Goal: Task Accomplishment & Management: Use online tool/utility

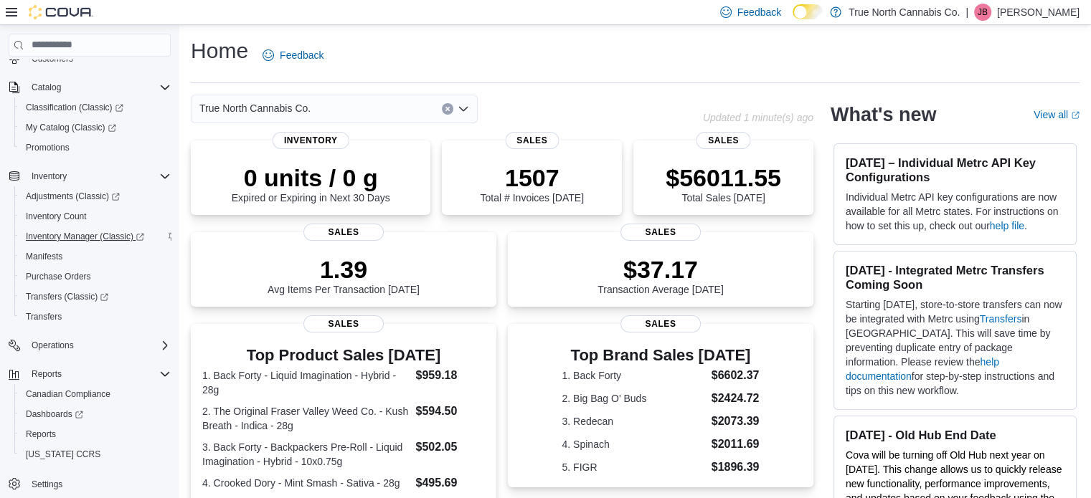
scroll to position [103, 0]
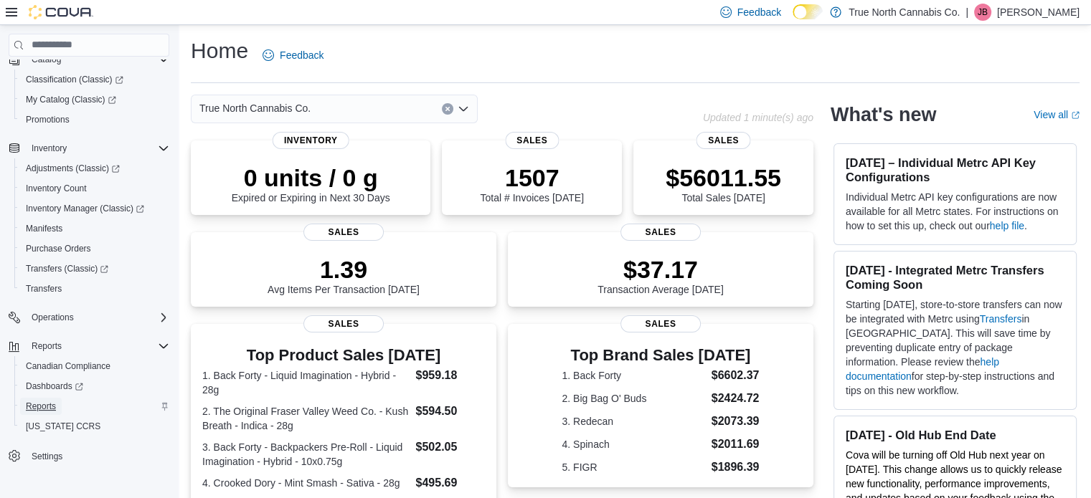
click at [44, 403] on span "Reports" at bounding box center [41, 406] width 30 height 11
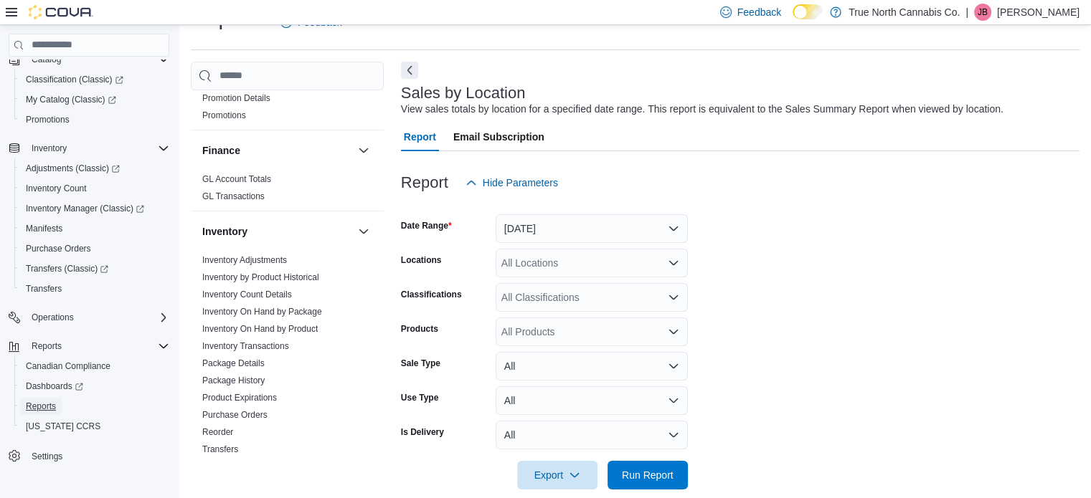
scroll to position [359, 0]
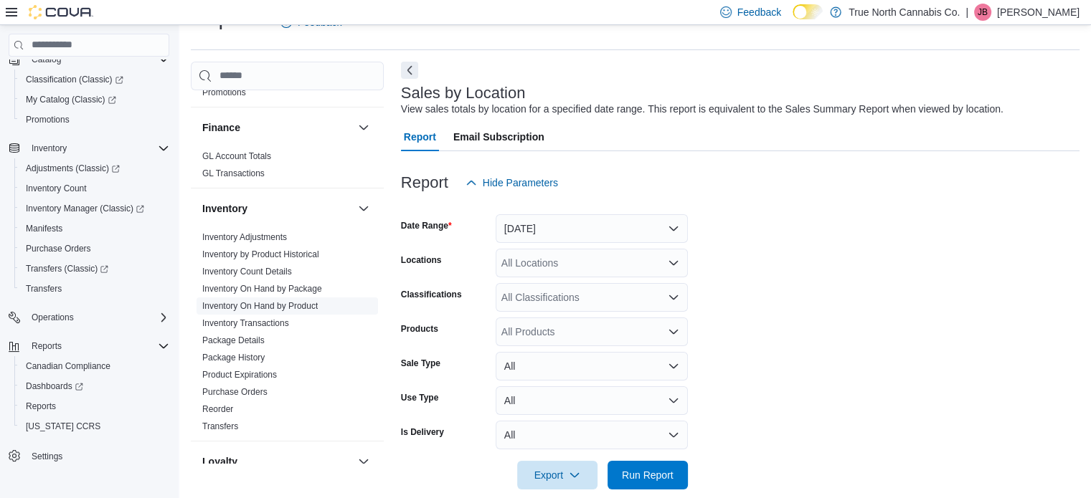
click at [267, 306] on link "Inventory On Hand by Product" at bounding box center [259, 306] width 115 height 10
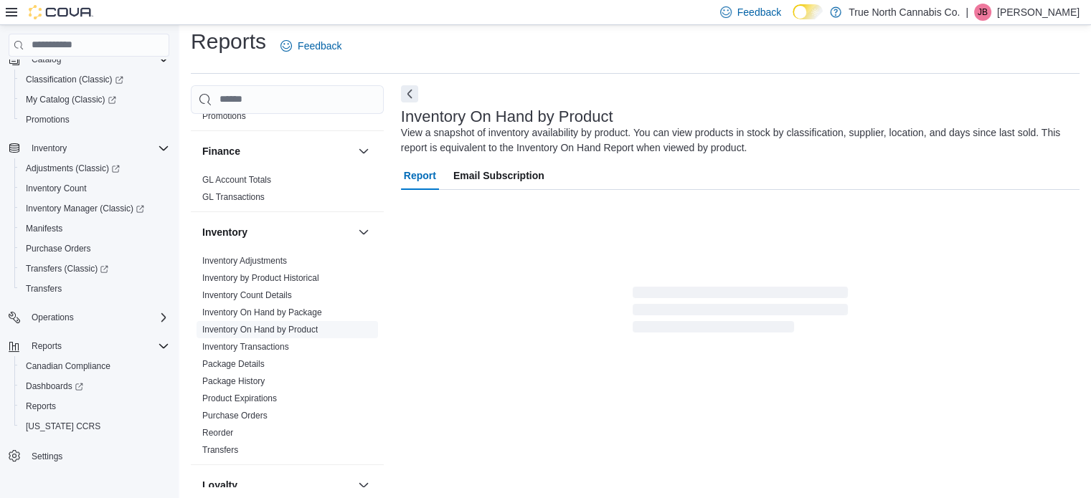
scroll to position [48, 0]
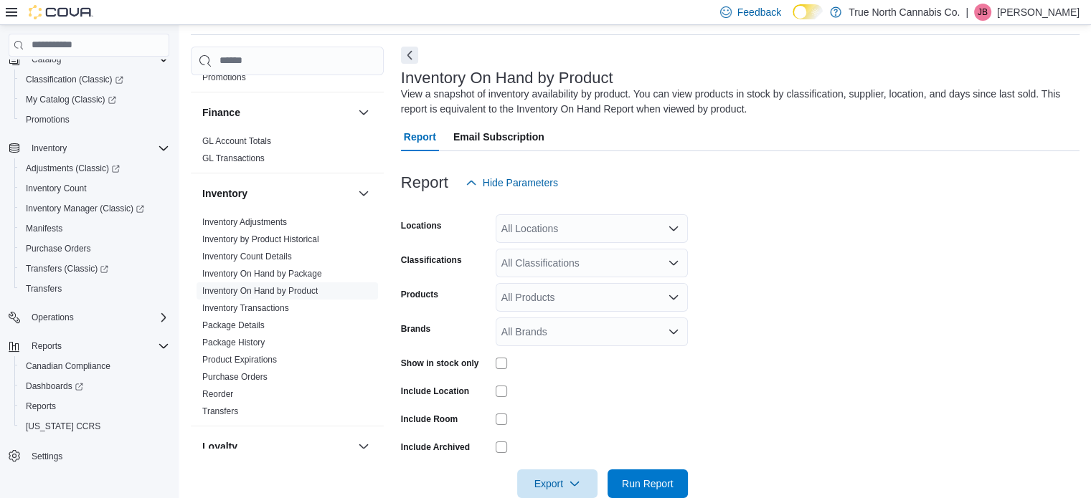
click at [672, 223] on icon "Open list of options" at bounding box center [673, 228] width 11 height 11
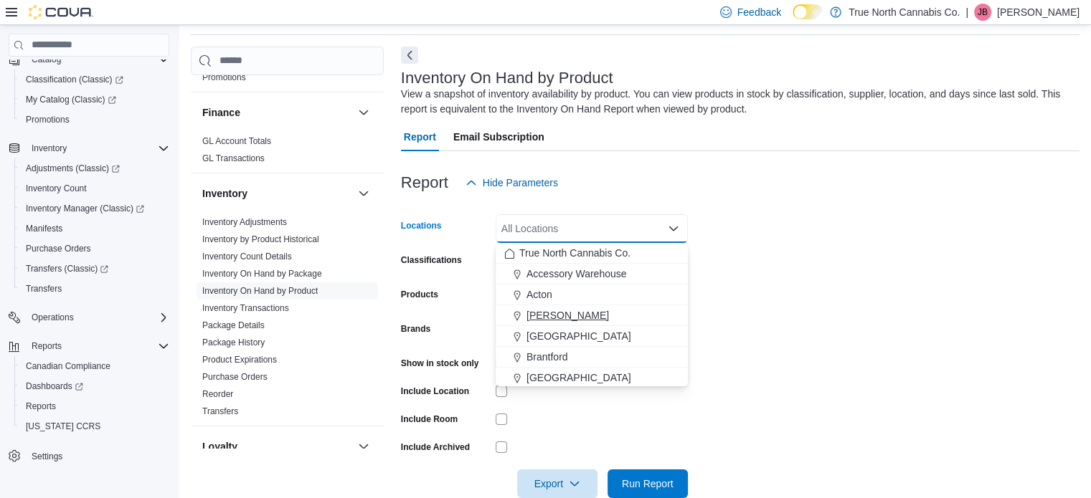
click at [542, 315] on span "[PERSON_NAME]" at bounding box center [567, 315] width 82 height 14
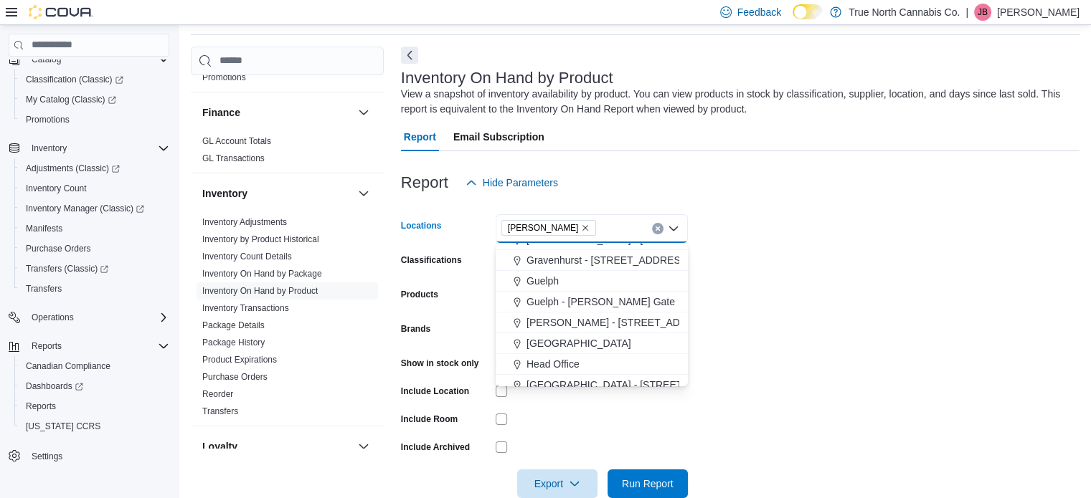
scroll to position [359, 0]
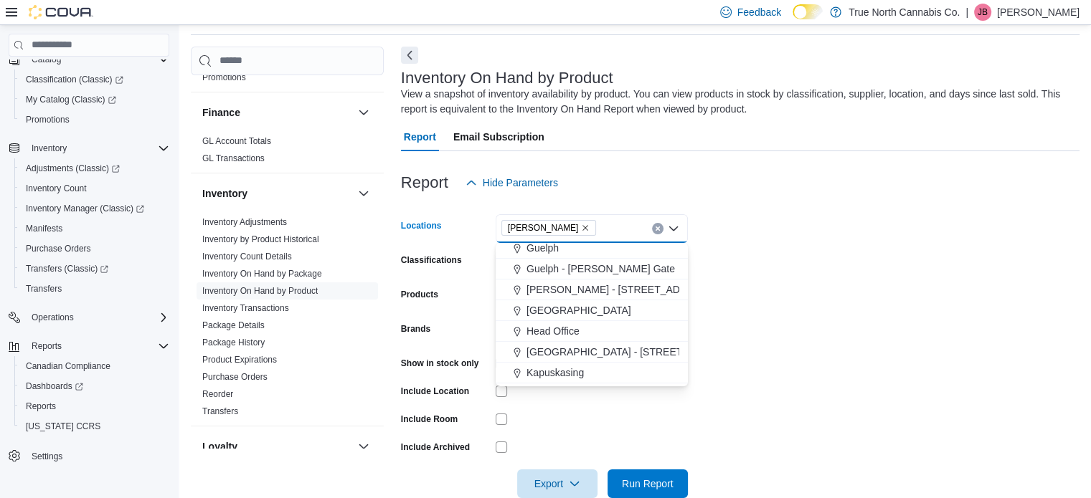
click at [542, 315] on span "[GEOGRAPHIC_DATA]" at bounding box center [578, 310] width 105 height 14
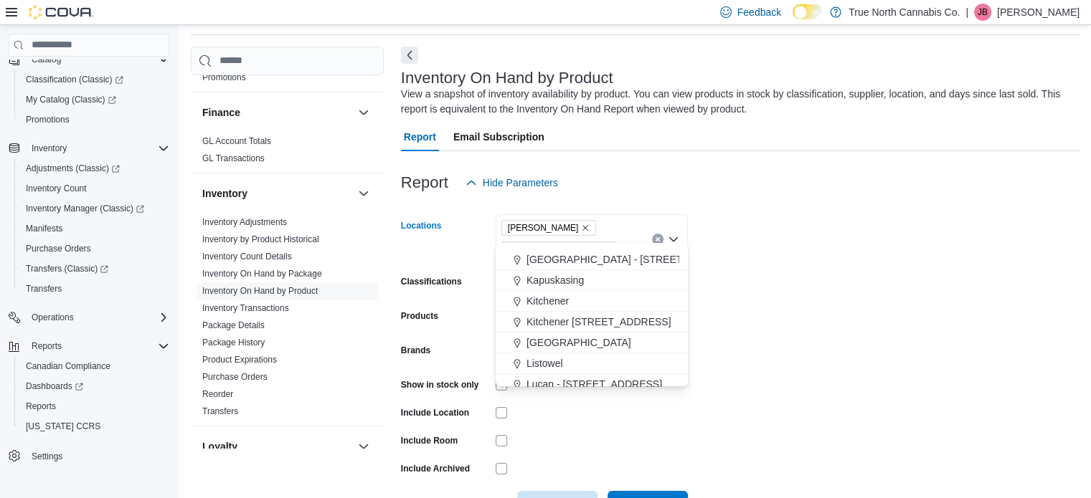
scroll to position [502, 0]
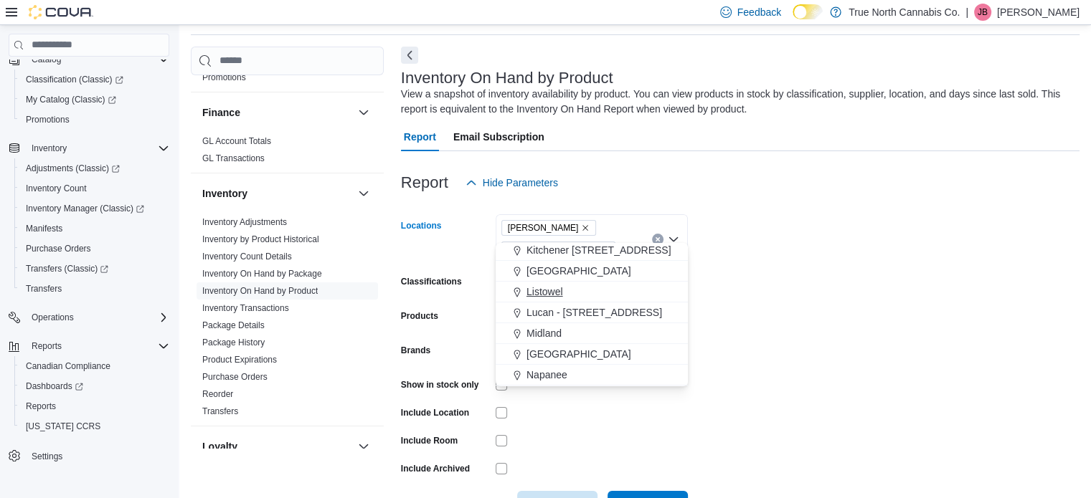
click at [539, 290] on span "Listowel" at bounding box center [544, 292] width 37 height 14
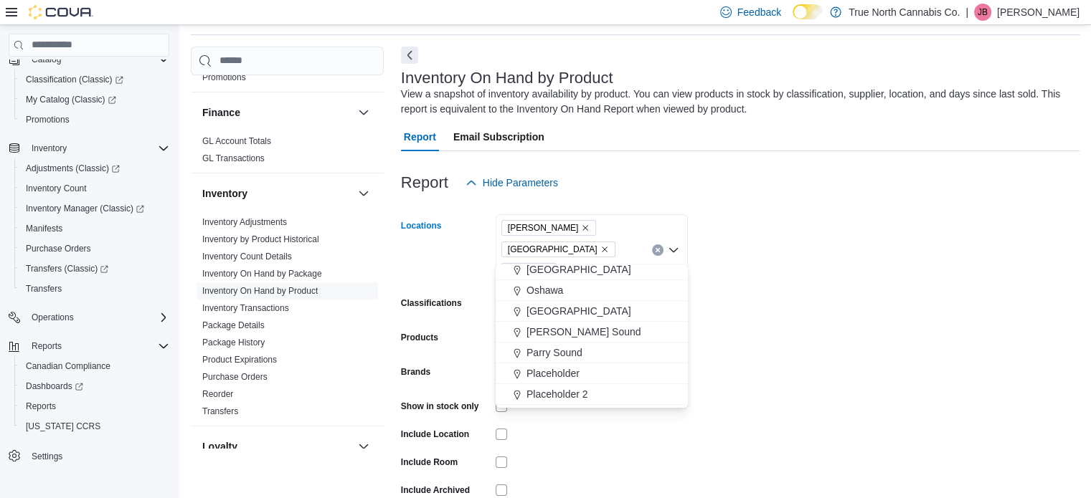
scroll to position [717, 0]
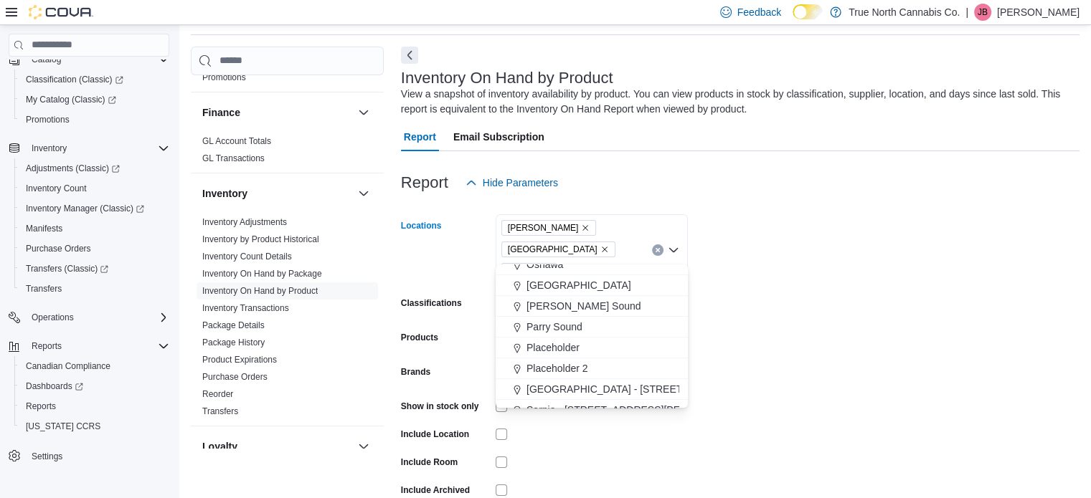
click at [545, 309] on span "[PERSON_NAME] Sound" at bounding box center [583, 306] width 115 height 14
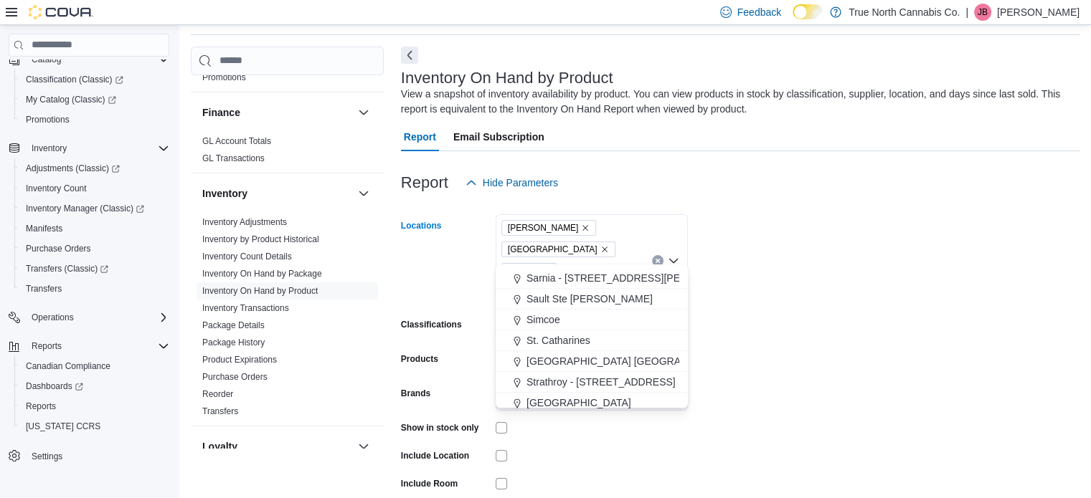
scroll to position [861, 0]
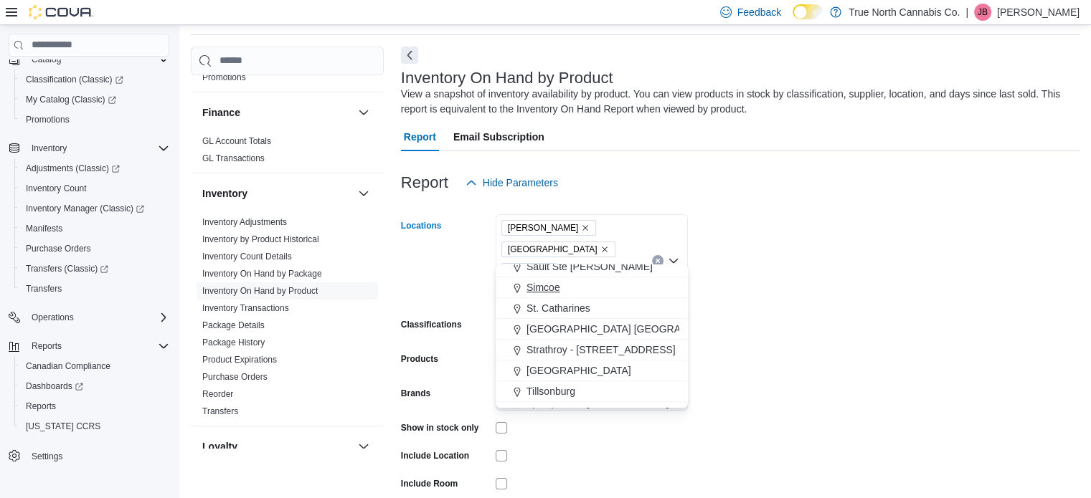
click at [544, 290] on span "Simcoe" at bounding box center [543, 287] width 34 height 14
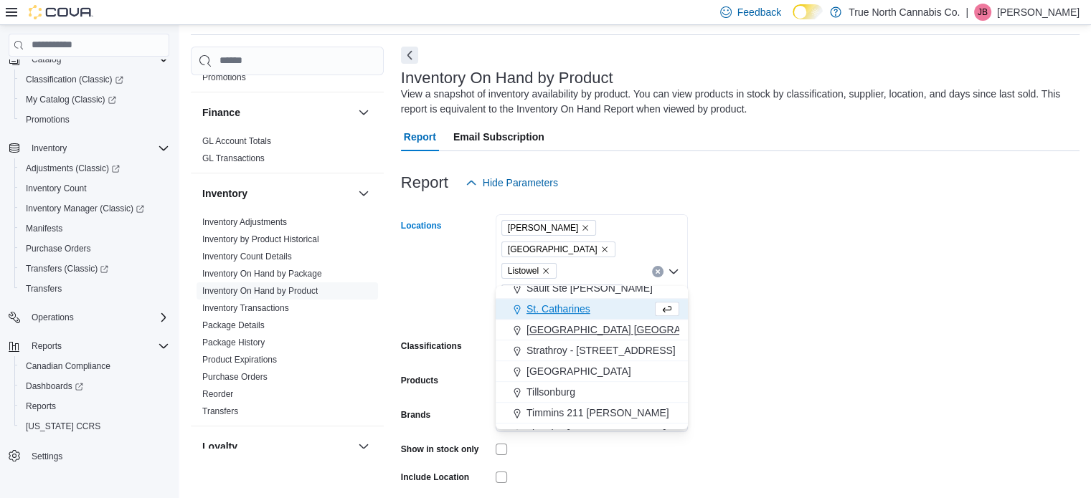
click at [557, 327] on span "[GEOGRAPHIC_DATA] [GEOGRAPHIC_DATA] [GEOGRAPHIC_DATA]" at bounding box center [685, 330] width 319 height 14
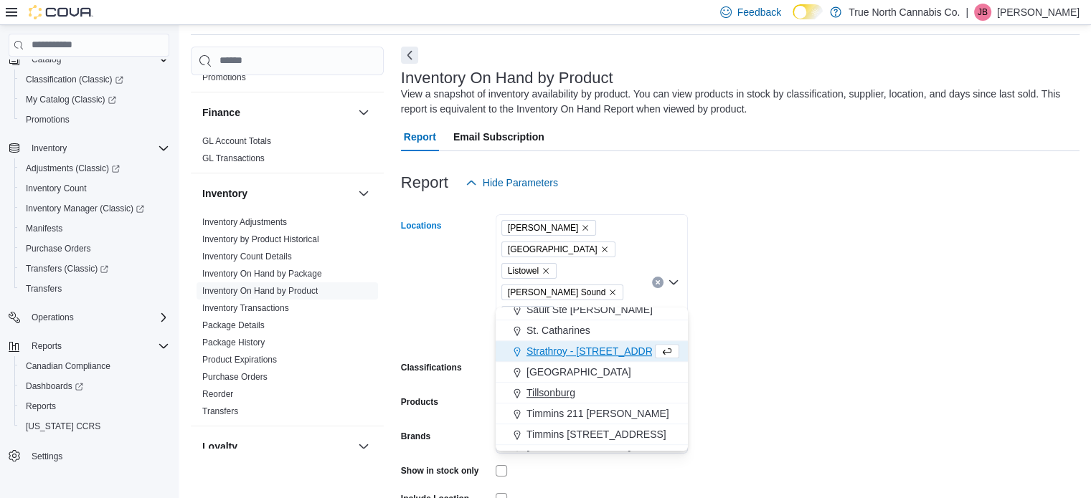
click at [554, 392] on span "Tillsonburg" at bounding box center [550, 393] width 49 height 14
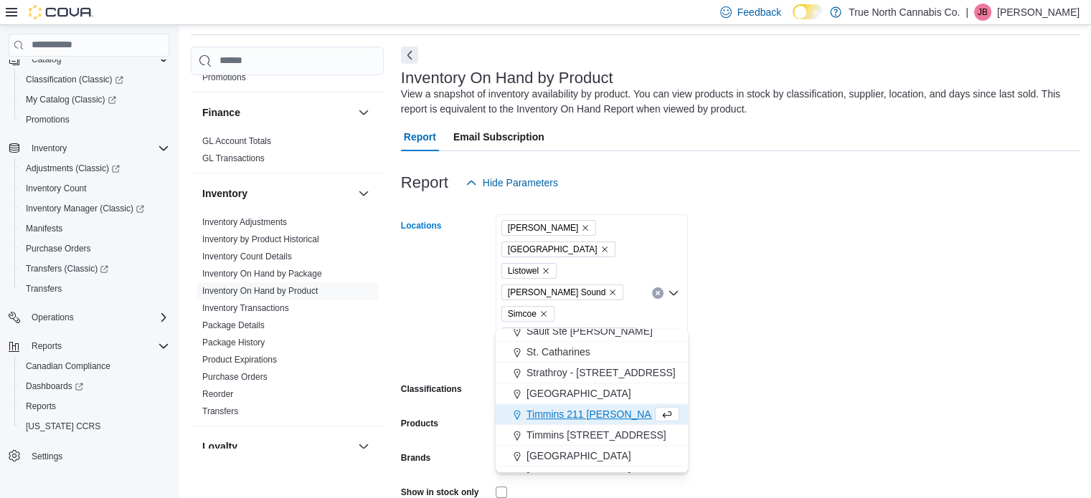
click at [736, 295] on form "Locations [GEOGRAPHIC_DATA] [GEOGRAPHIC_DATA] Listowel [PERSON_NAME][GEOGRAPHIC…" at bounding box center [740, 412] width 678 height 430
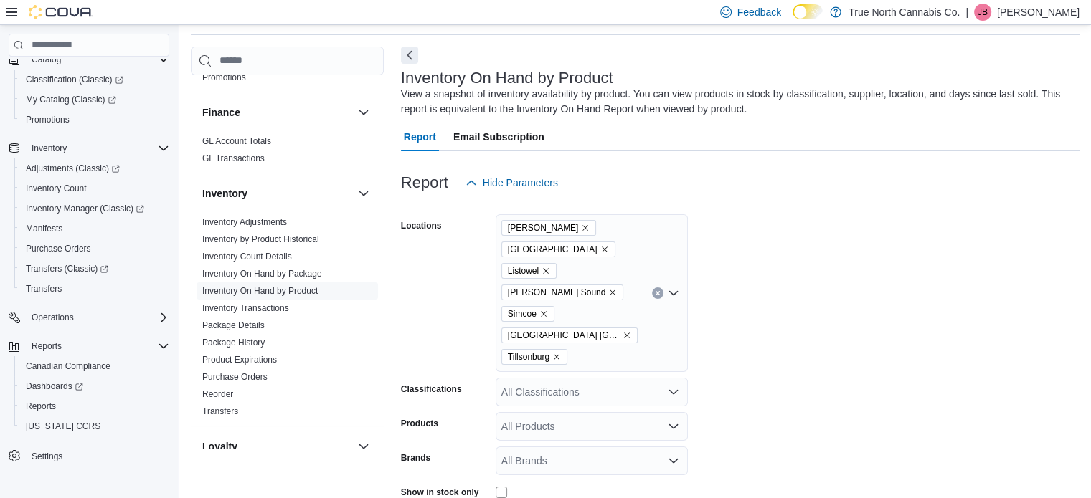
click at [671, 389] on icon "Open list of options" at bounding box center [673, 391] width 9 height 4
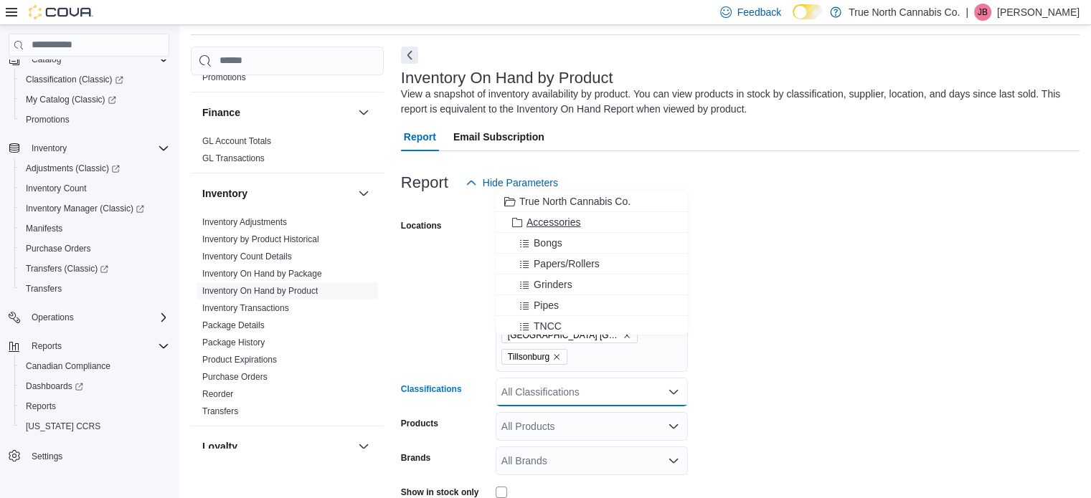
click at [565, 220] on span "Accessories" at bounding box center [553, 222] width 54 height 14
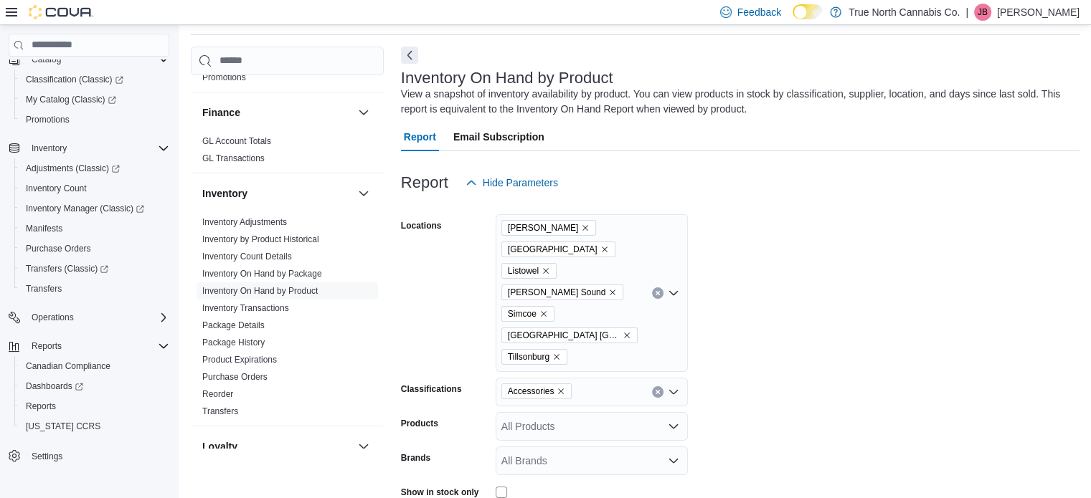
click at [766, 269] on form "Locations [GEOGRAPHIC_DATA] [GEOGRAPHIC_DATA] Listowel [PERSON_NAME][GEOGRAPHIC…" at bounding box center [740, 412] width 678 height 430
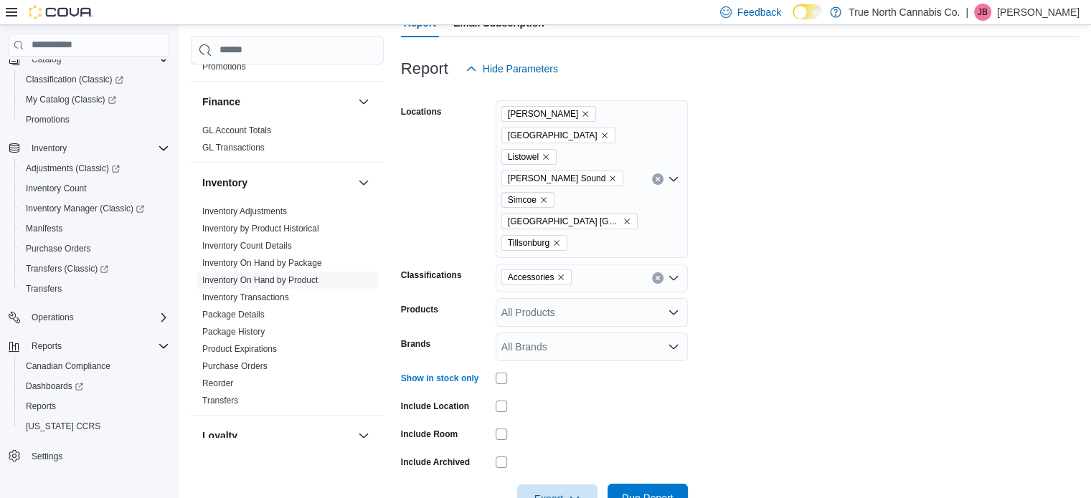
click at [648, 491] on span "Run Report" at bounding box center [648, 498] width 52 height 14
click at [551, 484] on span "Export" at bounding box center [557, 498] width 63 height 29
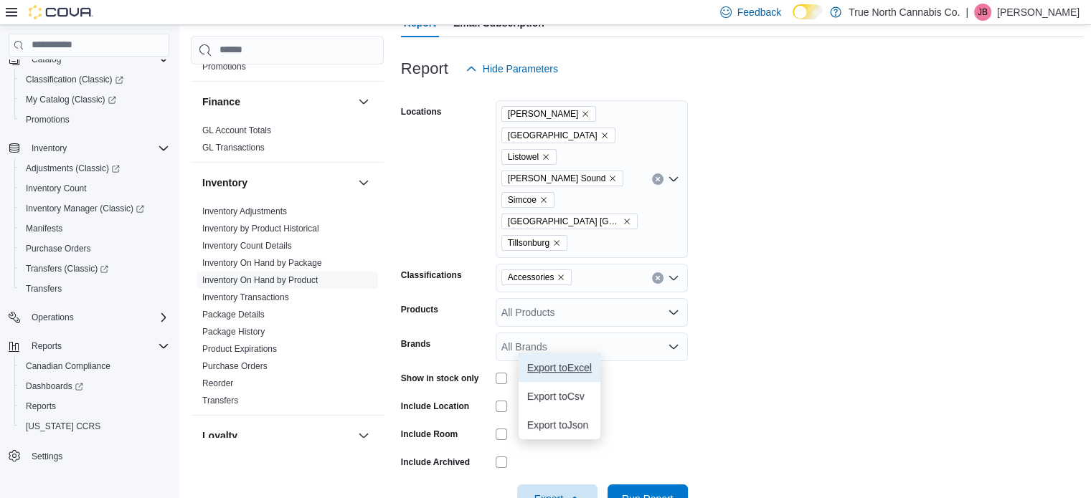
click at [562, 365] on span "Export to Excel" at bounding box center [559, 367] width 65 height 11
